Goal: Obtain resource: Download file/media

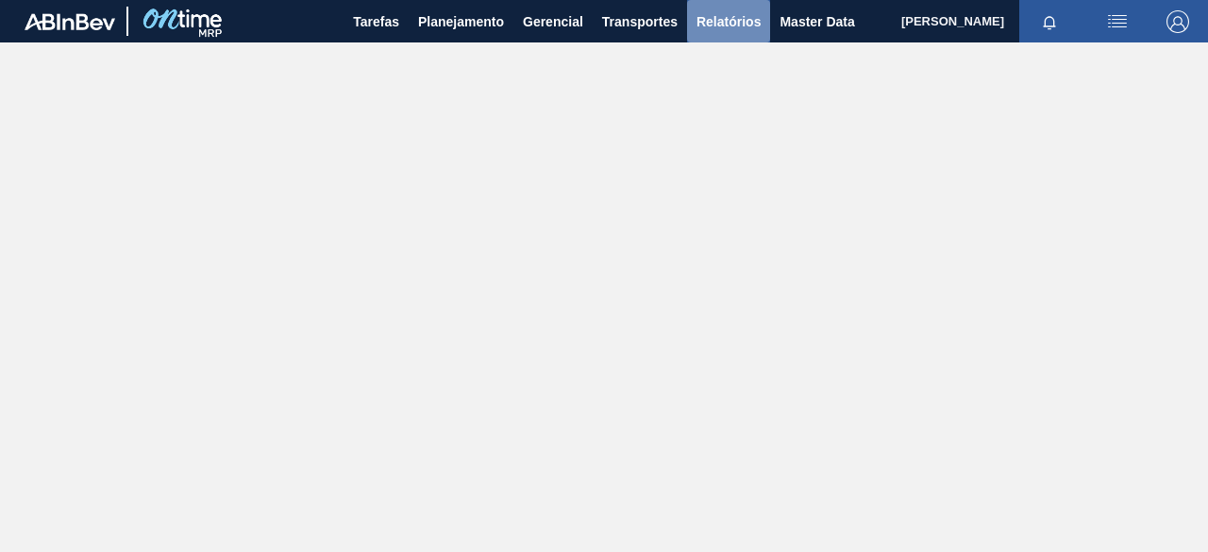
click at [739, 23] on span "Relatórios" at bounding box center [728, 21] width 64 height 23
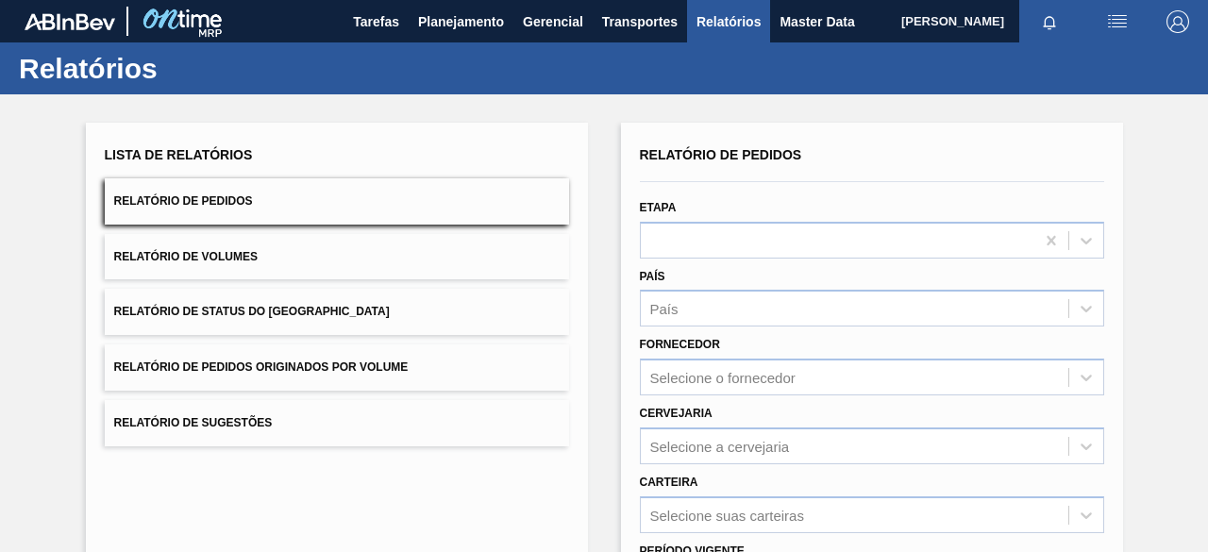
click at [400, 369] on span "Relatório de Pedidos Originados por Volume" at bounding box center [261, 366] width 294 height 13
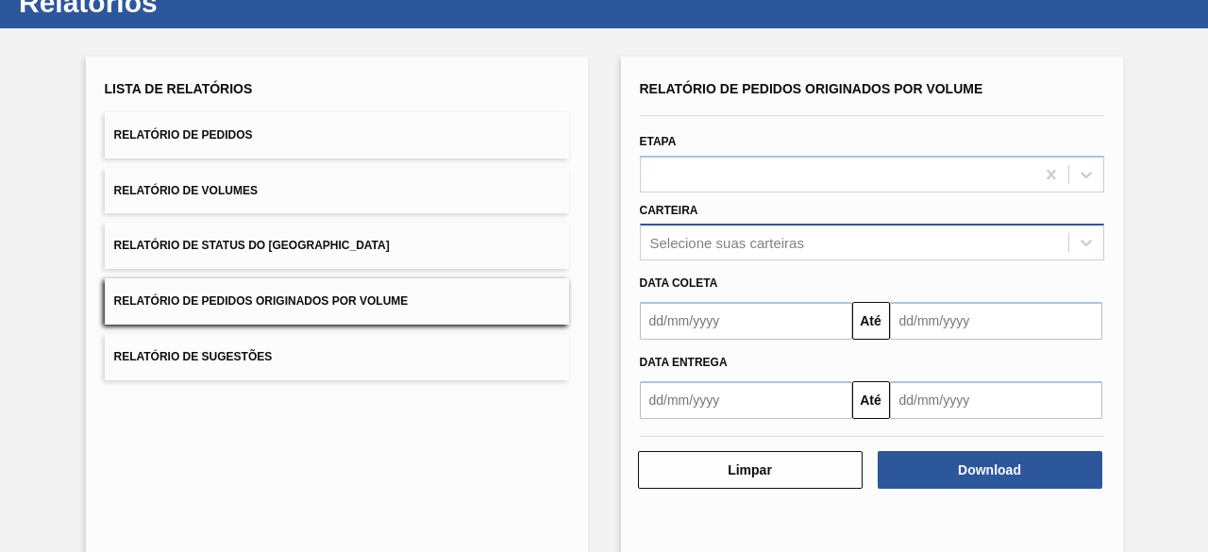
click at [877, 260] on div "Selecione suas carteiras" at bounding box center [872, 242] width 464 height 37
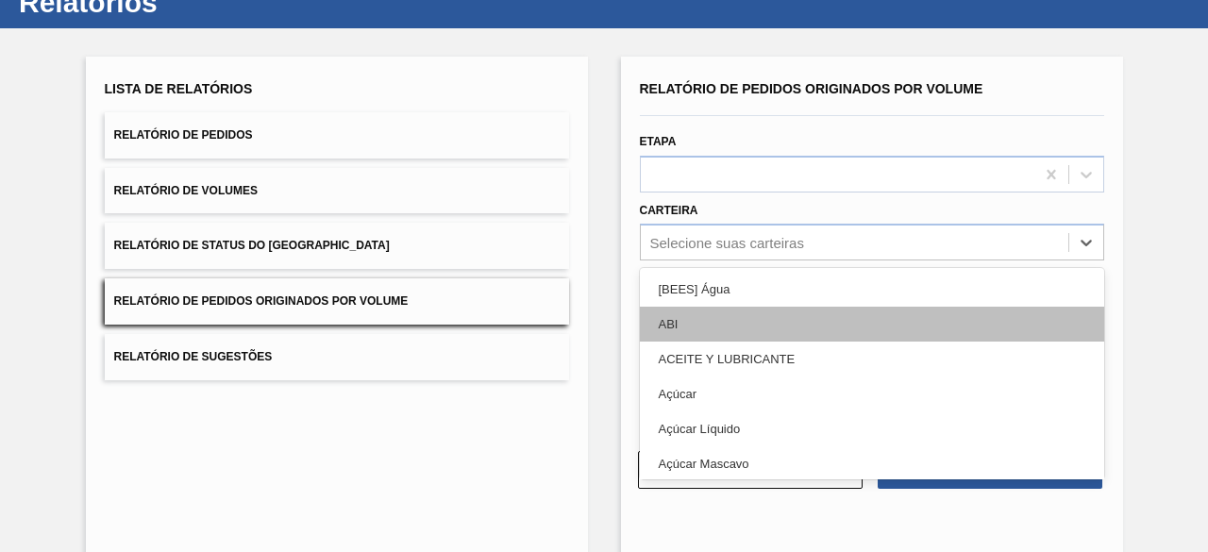
scroll to position [72, 0]
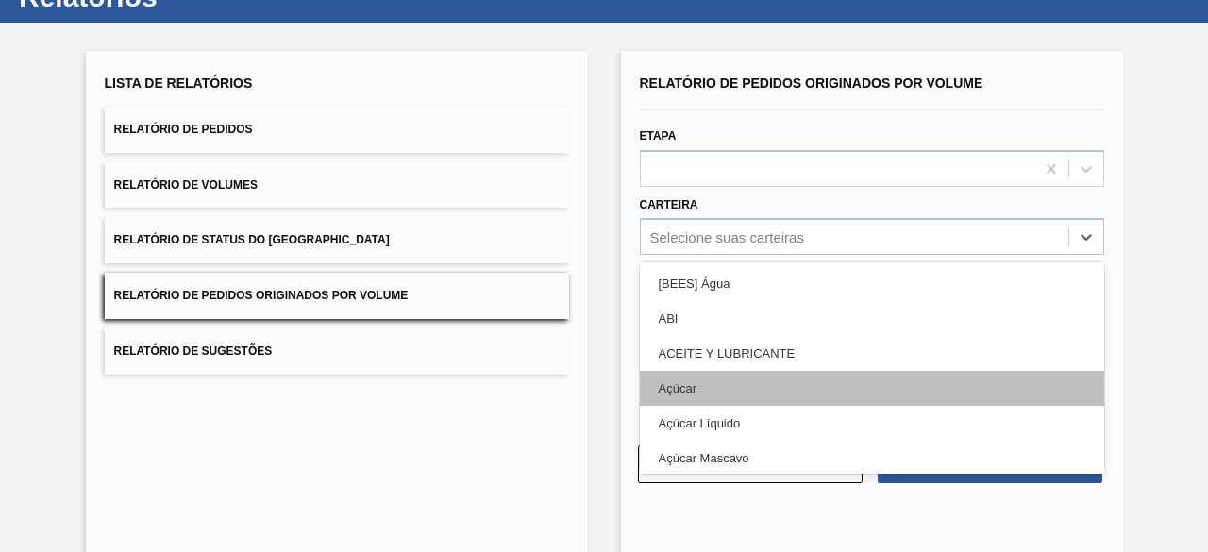
drag, startPoint x: 845, startPoint y: 390, endPoint x: 832, endPoint y: 409, distance: 22.5
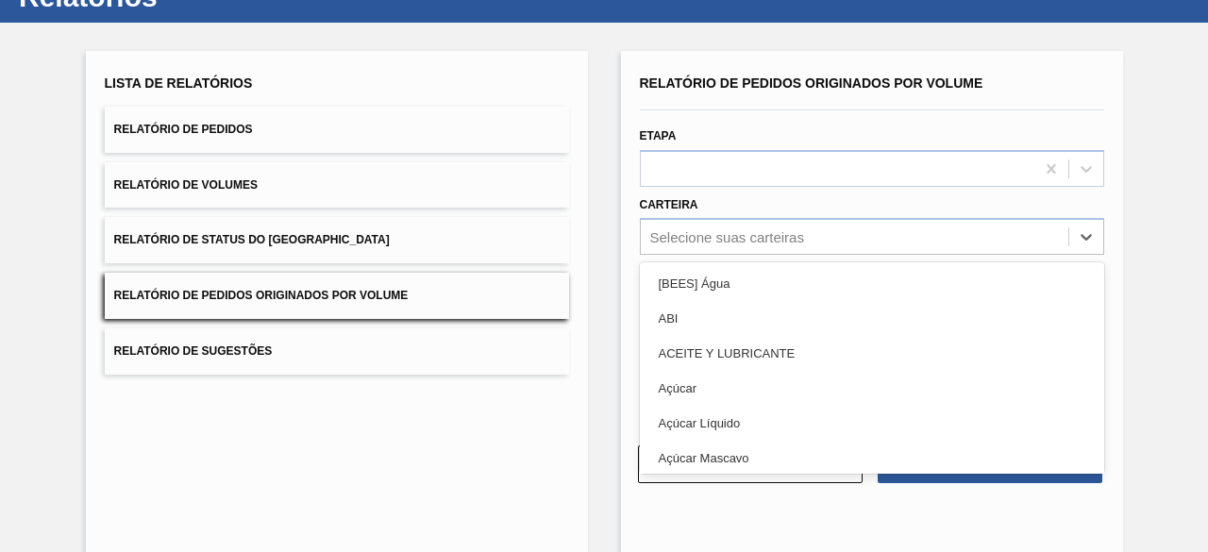
click at [846, 390] on div "Açúcar" at bounding box center [872, 388] width 464 height 35
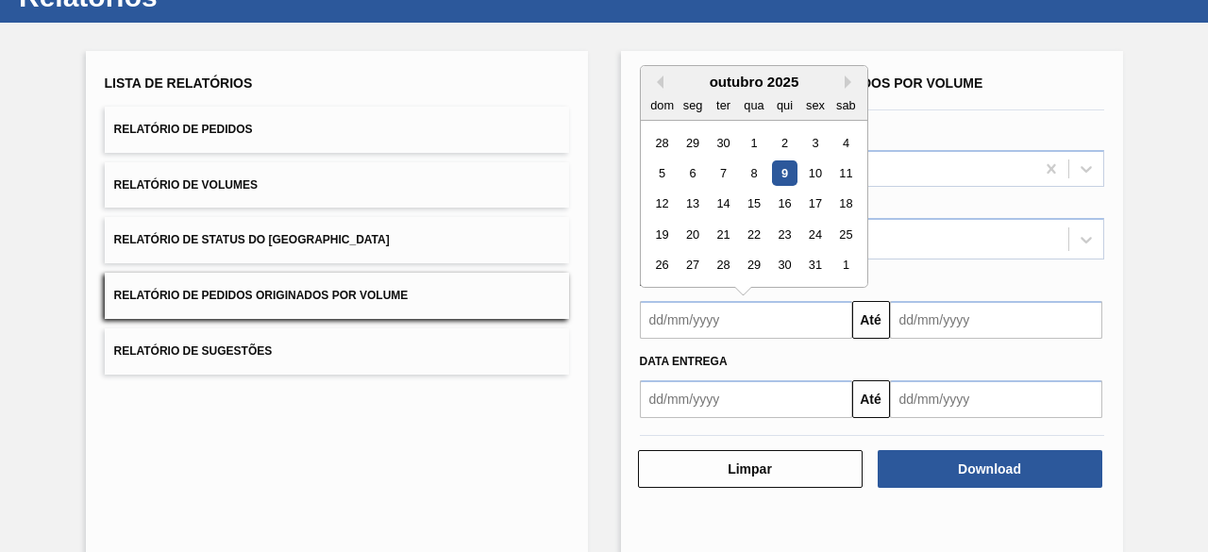
click at [795, 305] on input "text" at bounding box center [746, 320] width 212 height 38
drag, startPoint x: 661, startPoint y: 175, endPoint x: 898, endPoint y: 357, distance: 299.5
click at [665, 176] on div "5" at bounding box center [661, 172] width 25 height 25
type input "[DATE]"
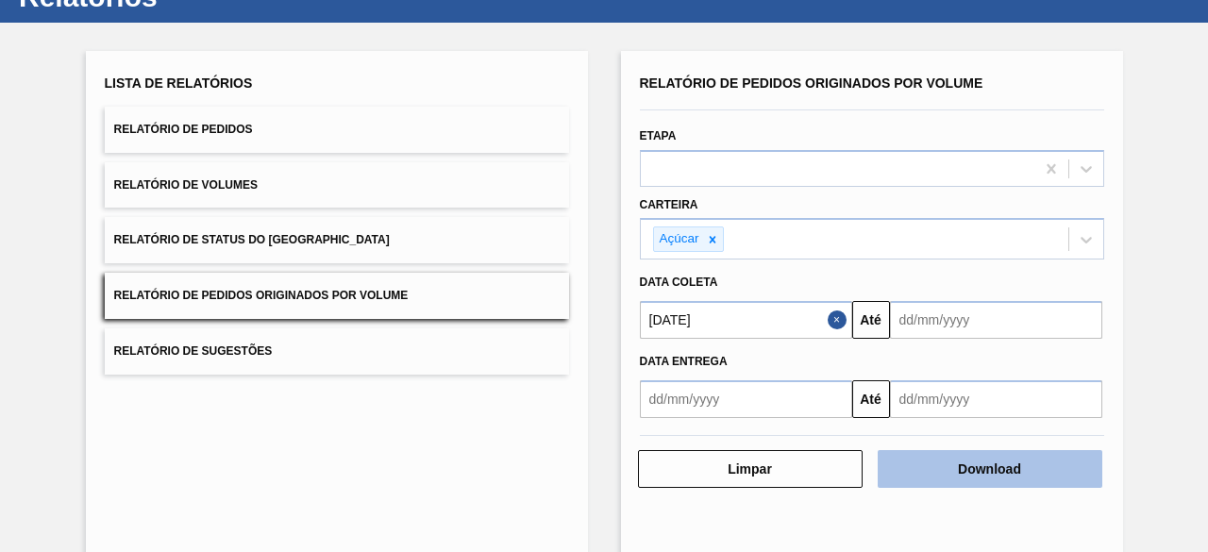
click at [1055, 477] on button "Download" at bounding box center [990, 469] width 225 height 38
